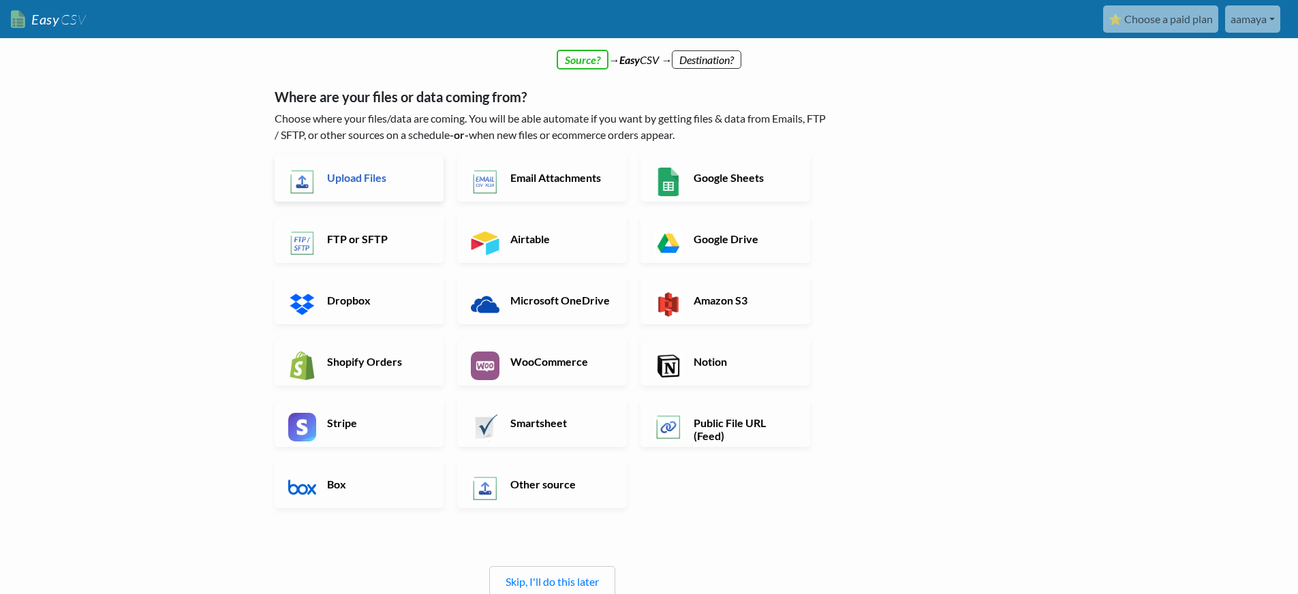
click at [332, 189] on link "Upload Files" at bounding box center [360, 178] width 170 height 48
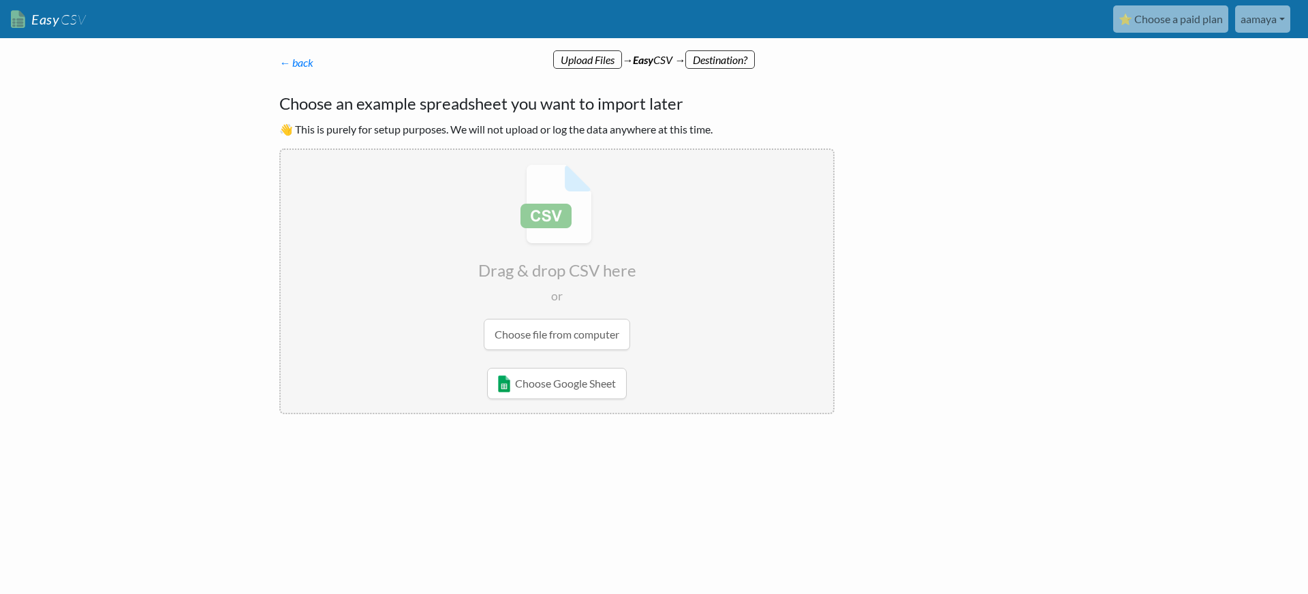
click at [553, 331] on input "file" at bounding box center [557, 257] width 553 height 215
type input "C:\fakepath\trello_master_board_with_test_ascii.csv"
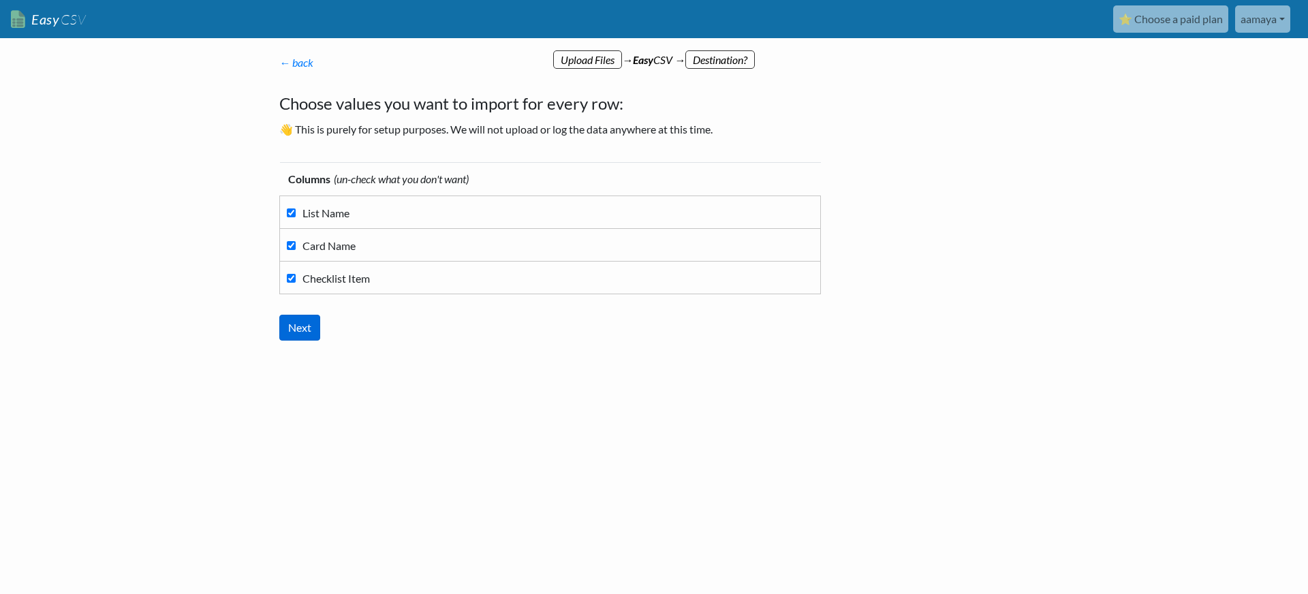
click at [294, 325] on input "Next" at bounding box center [299, 328] width 41 height 26
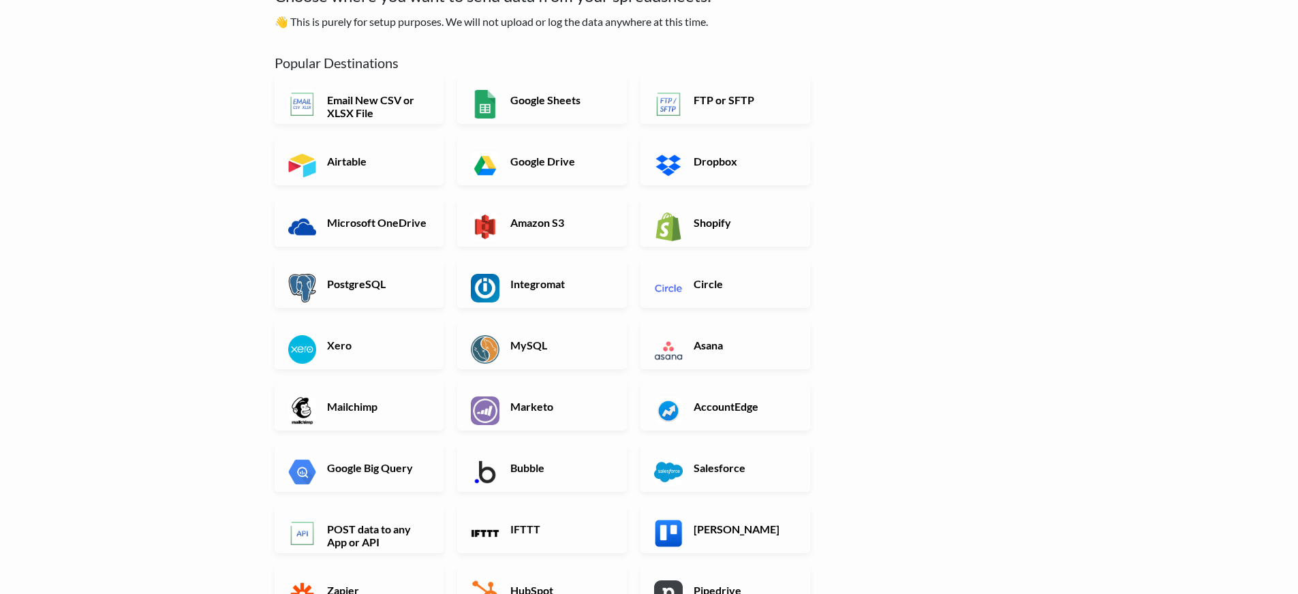
scroll to position [203, 0]
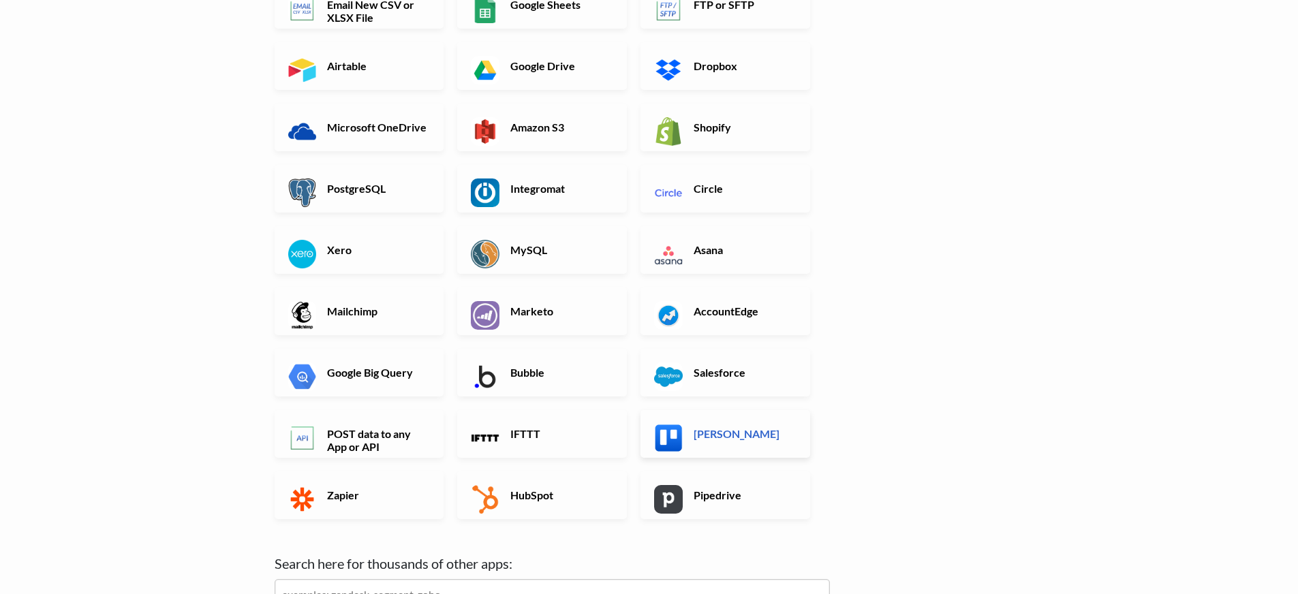
click at [672, 414] on link "Trello" at bounding box center [725, 434] width 170 height 48
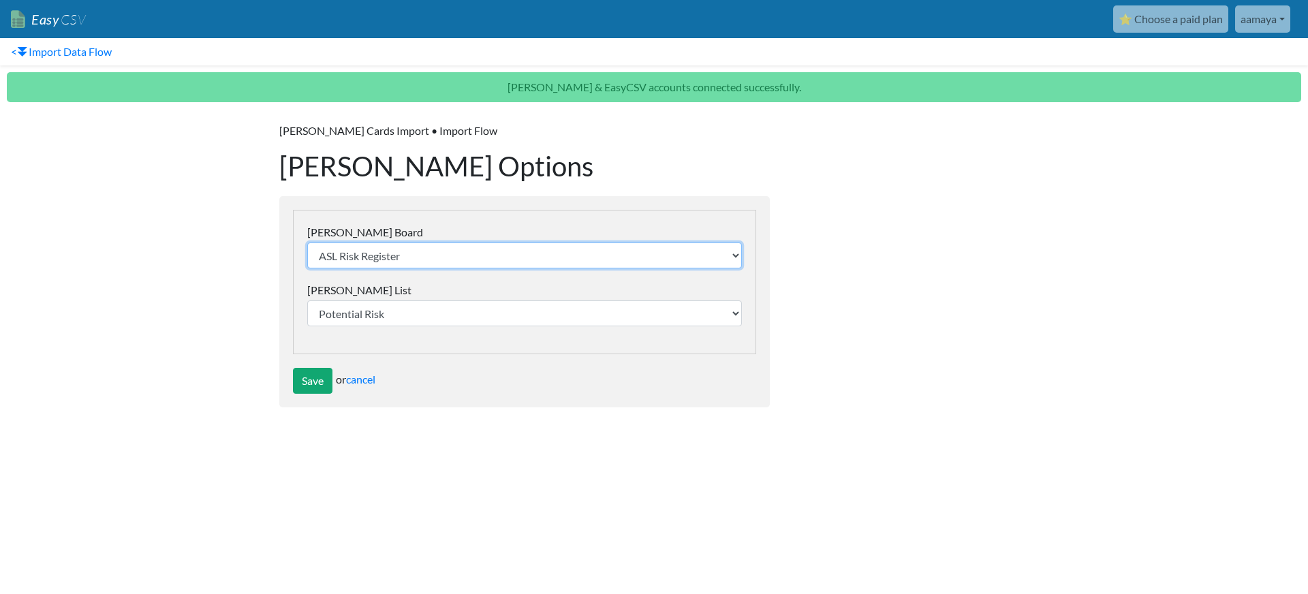
select select "6898c702cce4482370c75602"
select select "6898c7a8efb93f539942d93a"
click at [315, 376] on input "Save" at bounding box center [313, 381] width 40 height 26
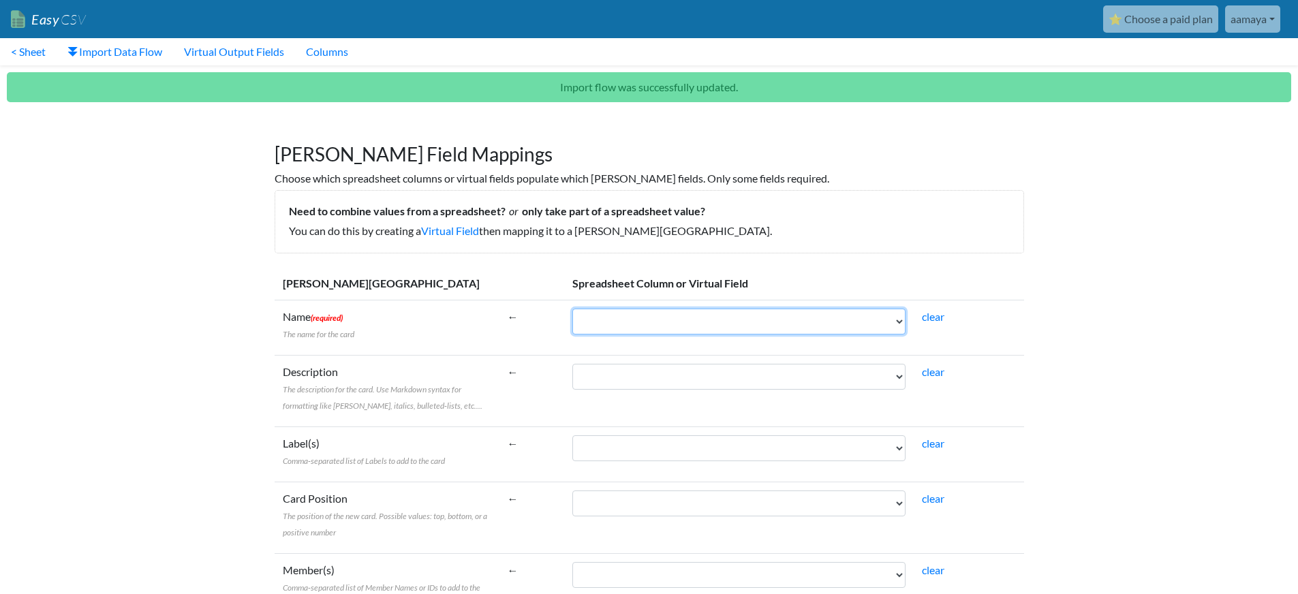
select select "cr_740280"
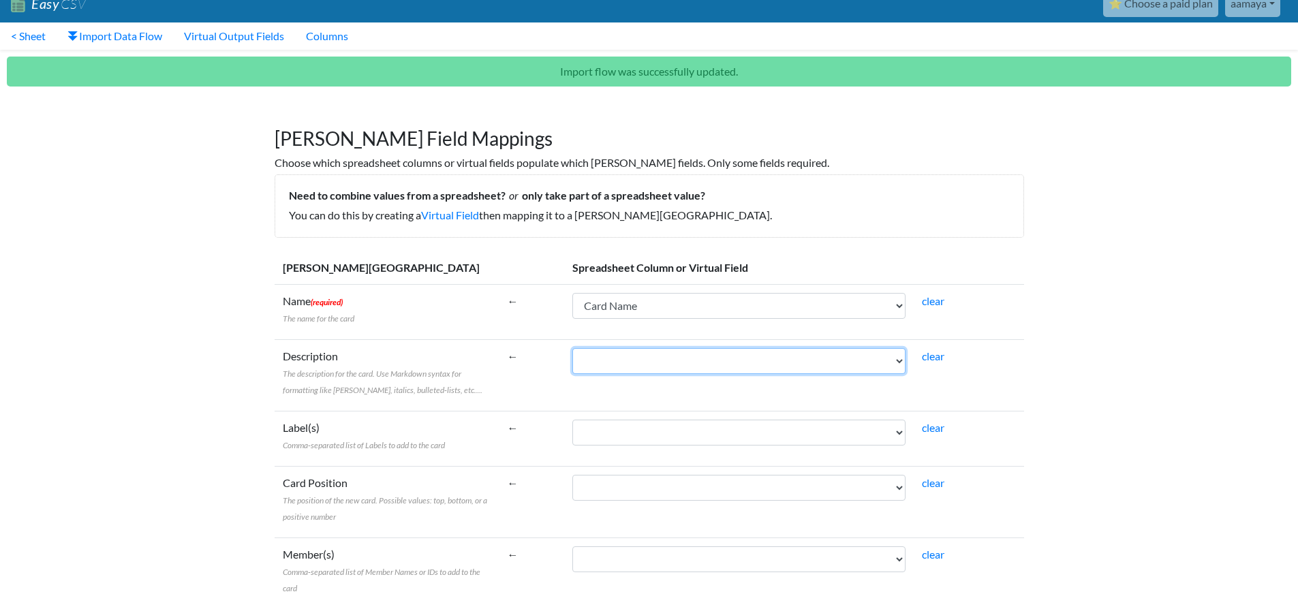
select select "cr_740281"
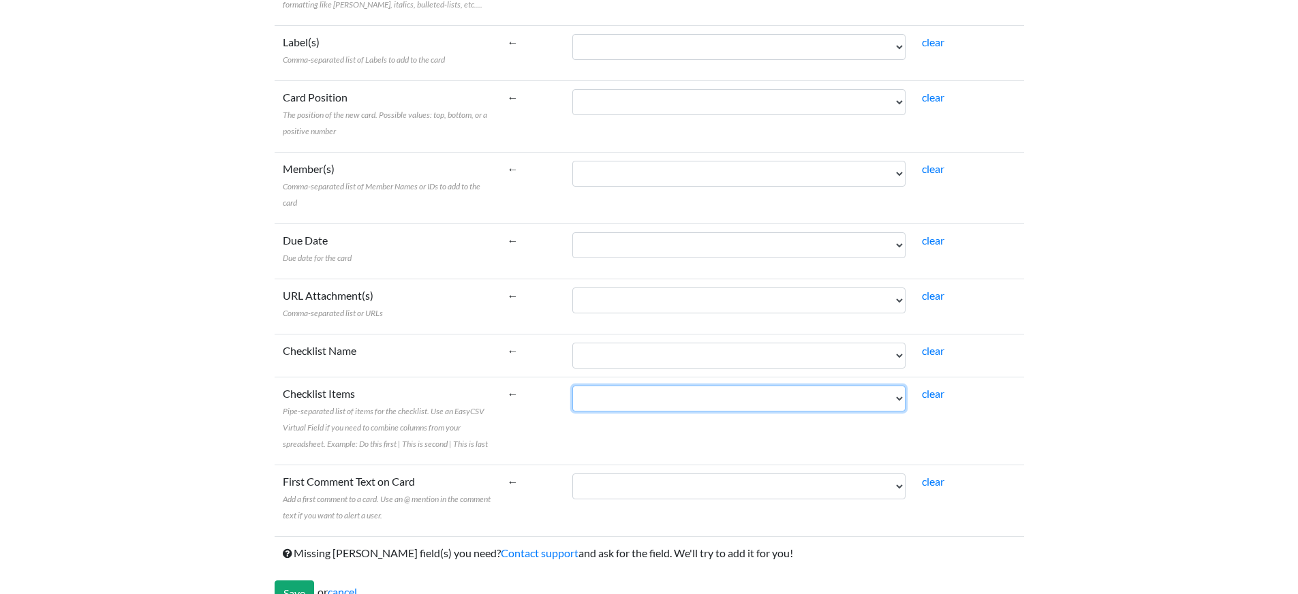
scroll to position [426, 0]
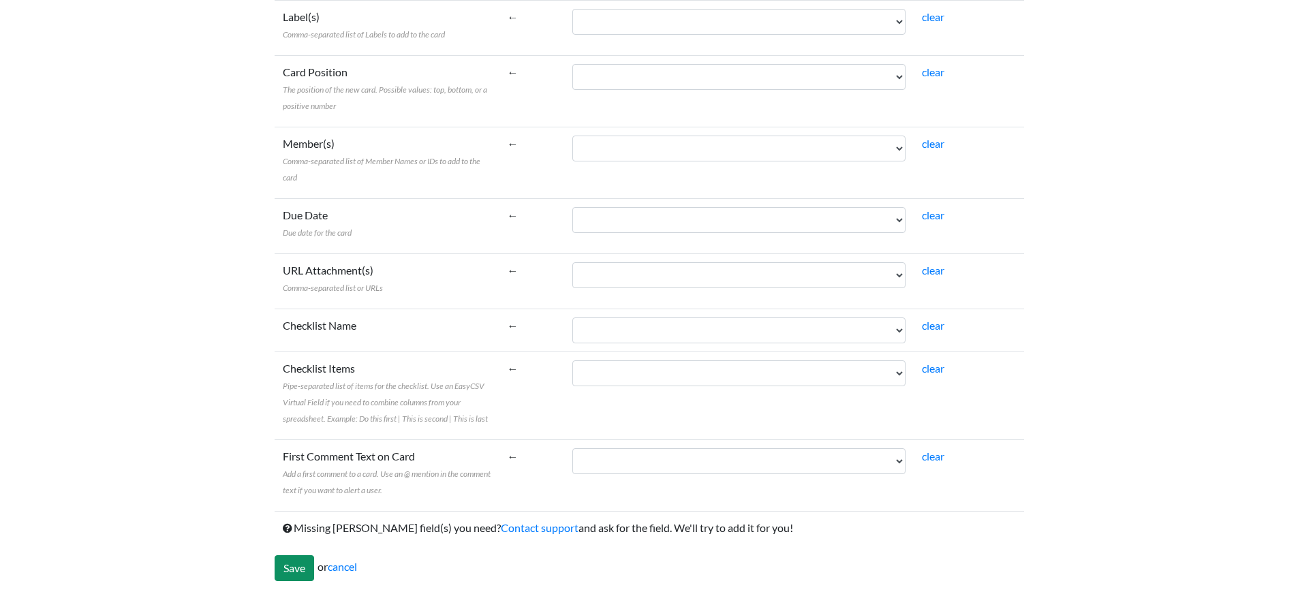
click at [298, 562] on input "Save" at bounding box center [295, 568] width 40 height 26
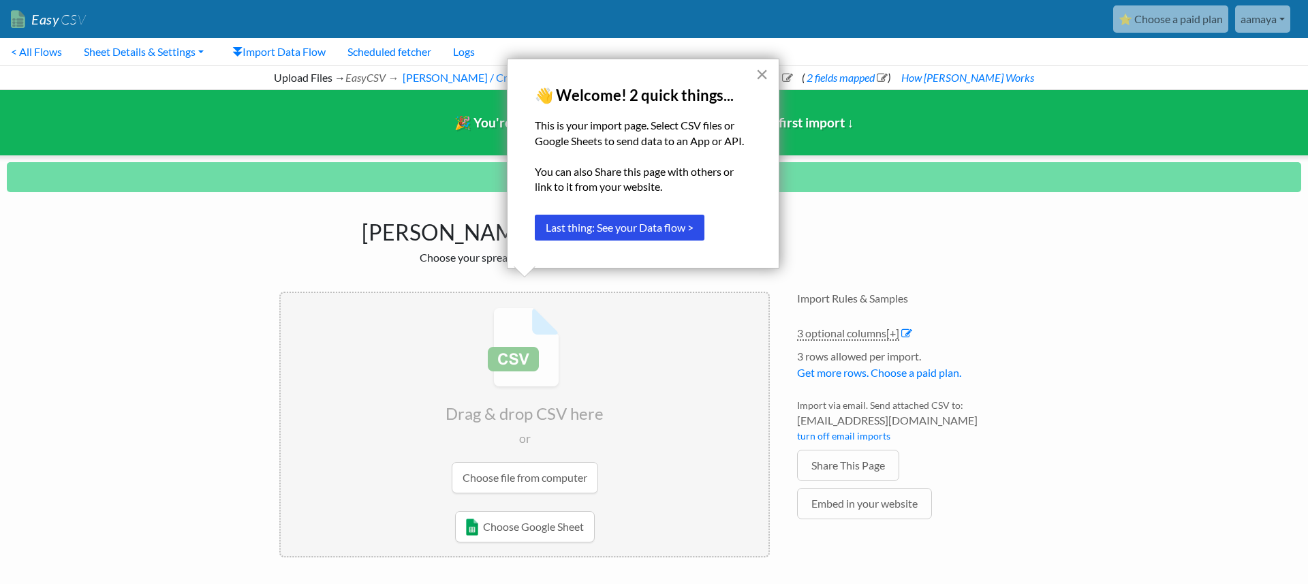
click at [763, 74] on button "×" at bounding box center [762, 74] width 13 height 22
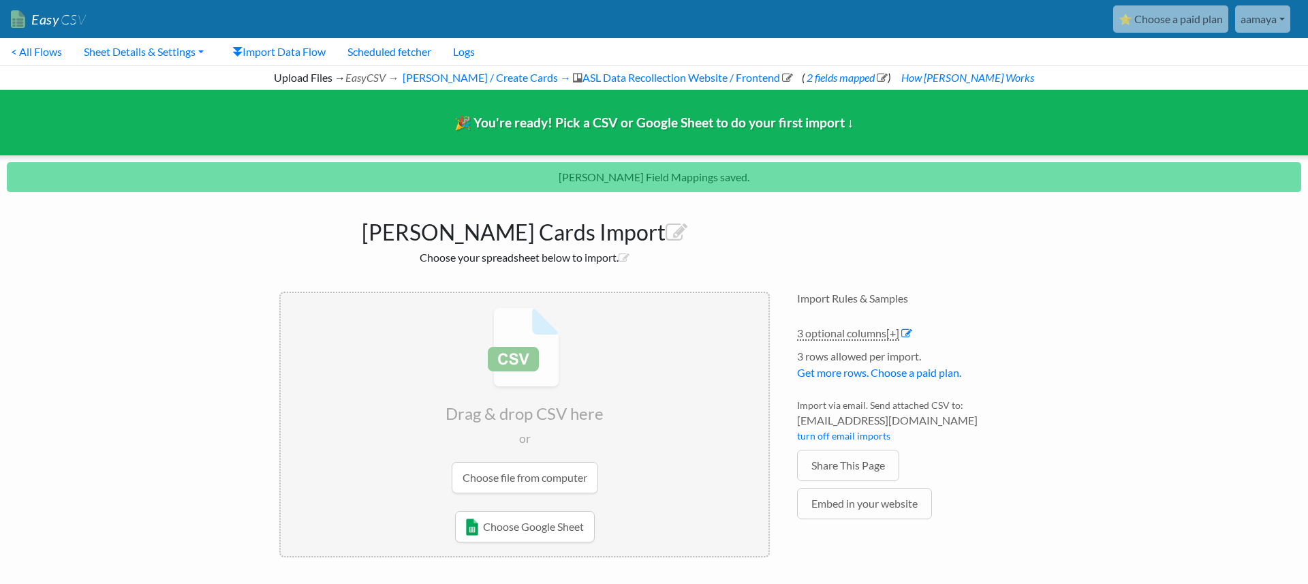
click at [548, 472] on input "file" at bounding box center [525, 400] width 488 height 215
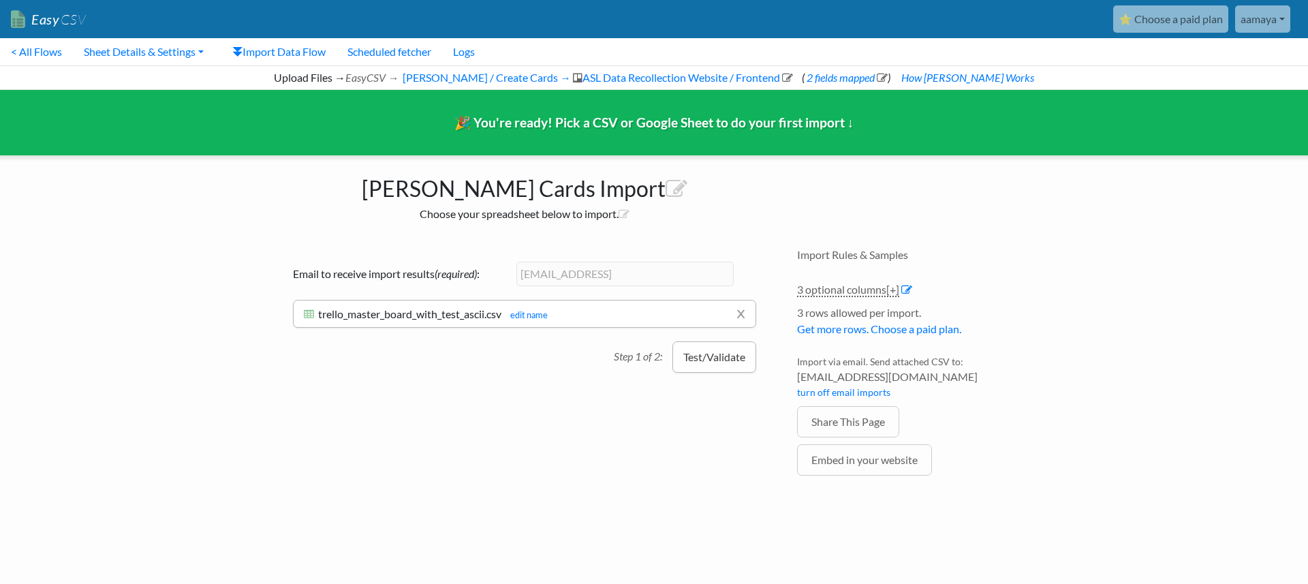
click at [729, 362] on button "Test/Validate" at bounding box center [714, 356] width 84 height 31
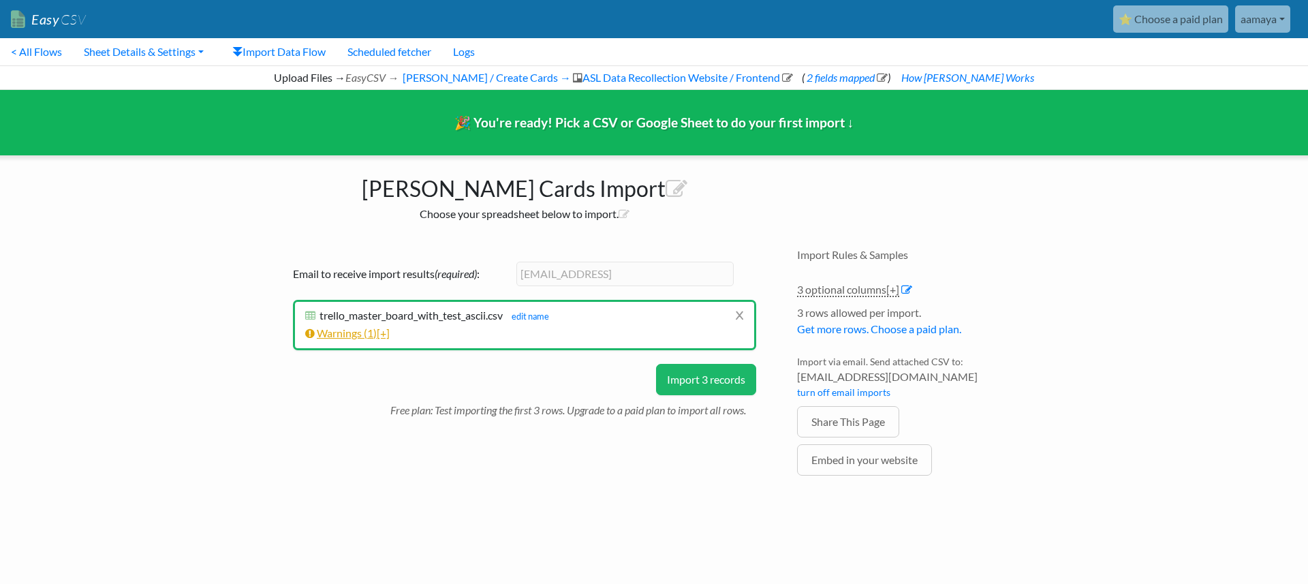
click at [352, 332] on link "Warnings ( 1 ) [+]" at bounding box center [347, 332] width 84 height 13
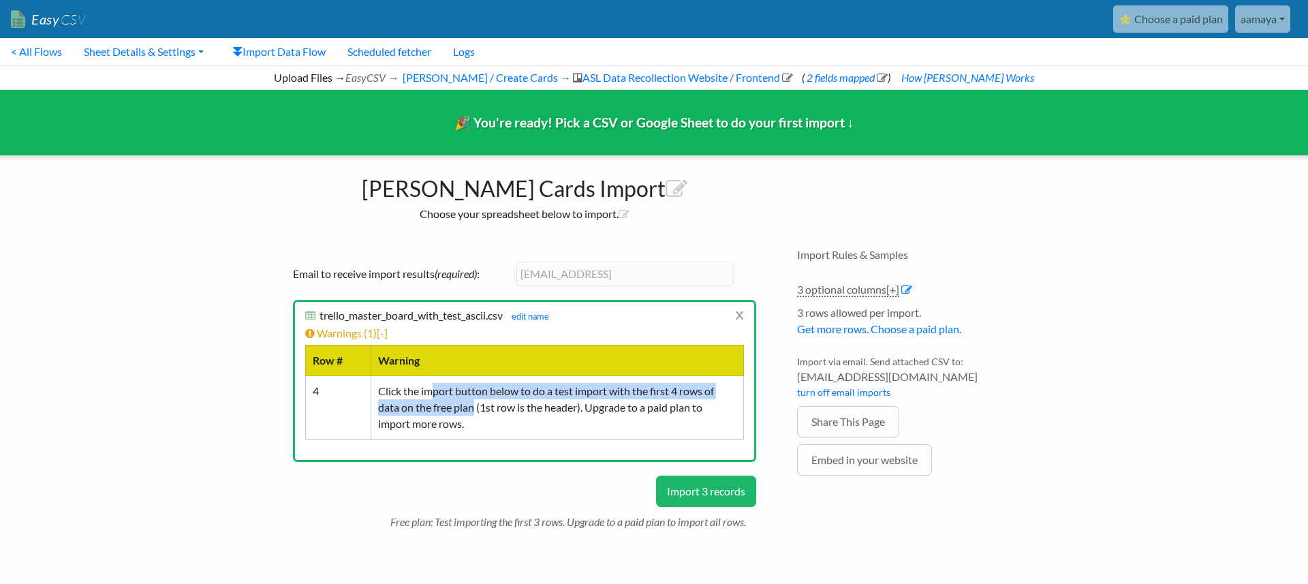
drag, startPoint x: 461, startPoint y: 391, endPoint x: 477, endPoint y: 404, distance: 20.9
click at [477, 404] on td "Click the import button below to do a test import with the first 4 rows of data…" at bounding box center [557, 406] width 373 height 63
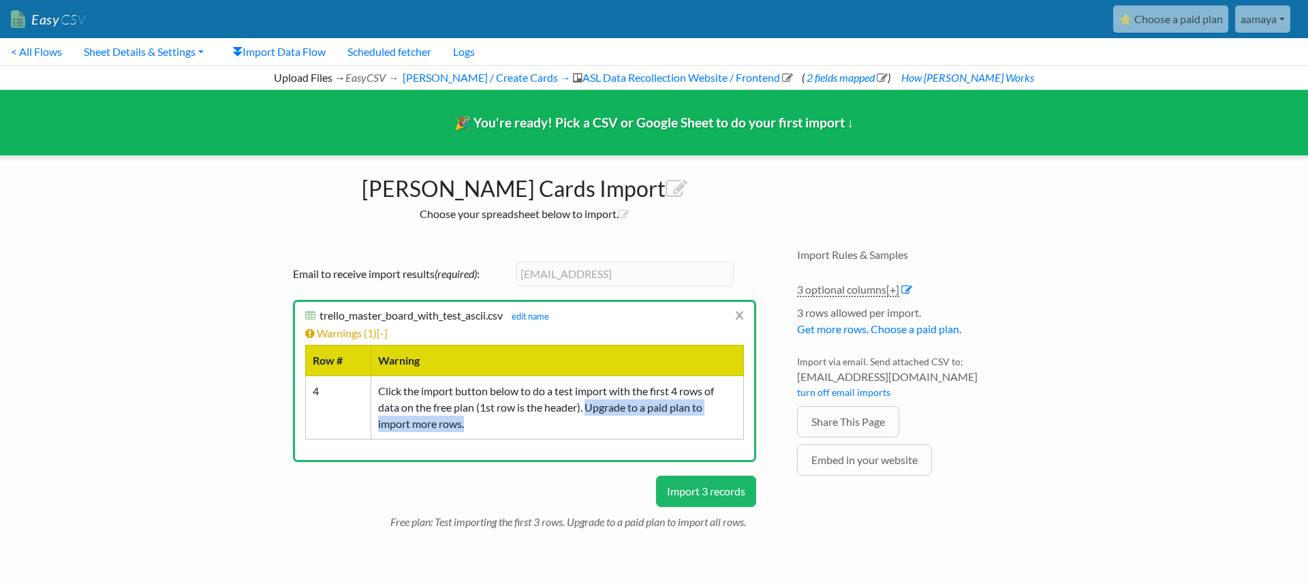
drag, startPoint x: 593, startPoint y: 409, endPoint x: 595, endPoint y: 418, distance: 9.1
click at [594, 419] on td "Click the import button below to do a test import with the first 4 rows of data…" at bounding box center [557, 406] width 373 height 63
